Goal: Check status: Check status

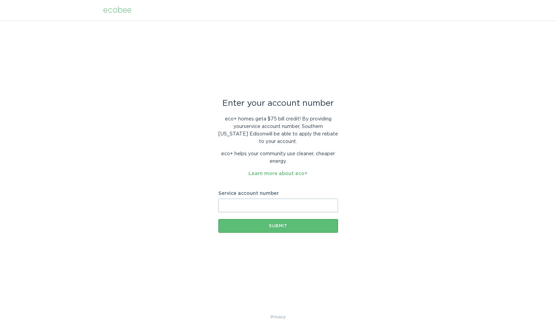
click at [313, 204] on input "Service account number" at bounding box center [278, 206] width 120 height 14
paste input "700835145590"
type input "700835145590"
click at [331, 222] on button "Submit" at bounding box center [278, 226] width 120 height 14
